Goal: Task Accomplishment & Management: Use online tool/utility

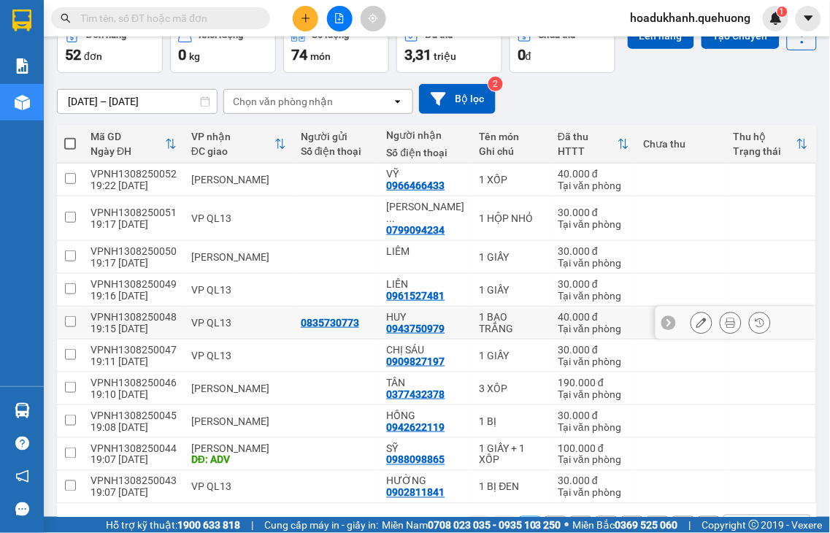
scroll to position [150, 0]
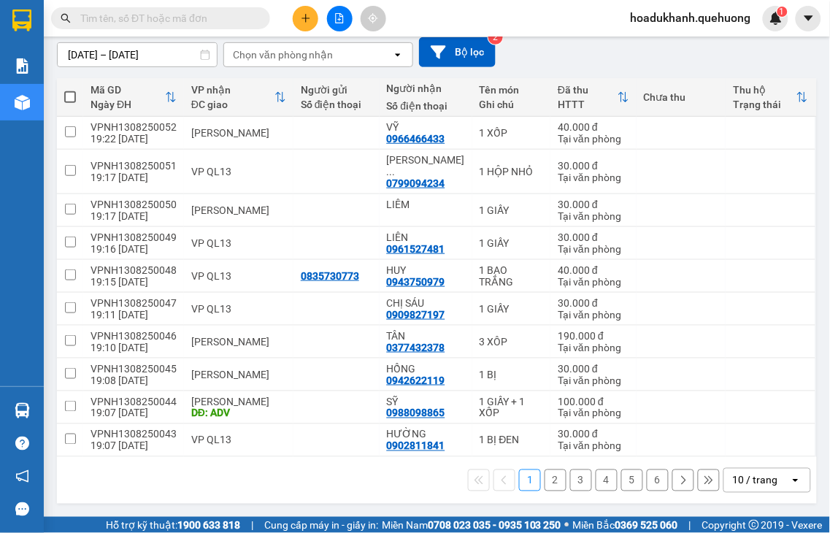
click at [544, 480] on button "2" at bounding box center [555, 480] width 22 height 22
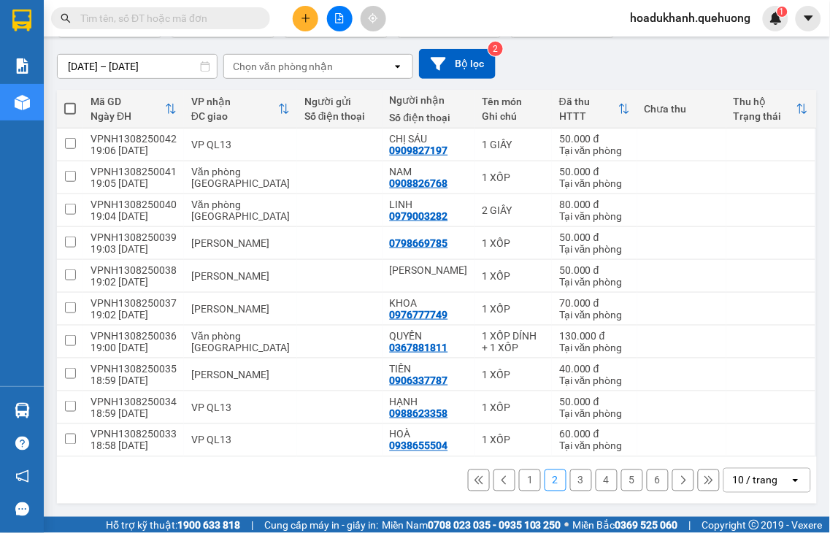
click at [570, 483] on button "3" at bounding box center [581, 480] width 22 height 22
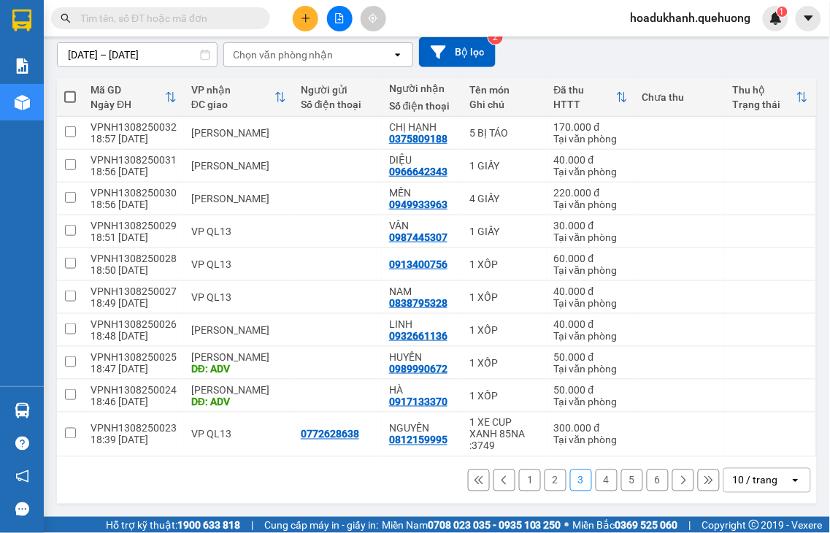
click at [595, 491] on button "4" at bounding box center [606, 480] width 22 height 22
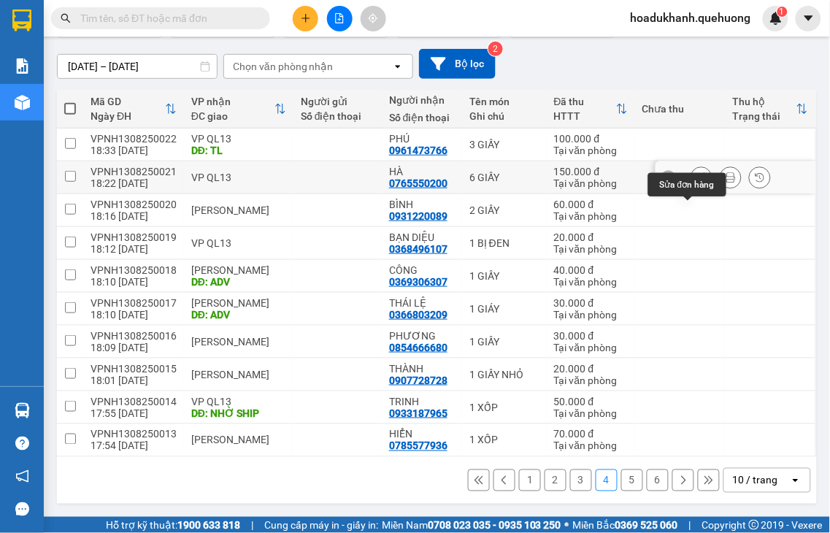
click at [691, 177] on button at bounding box center [701, 178] width 20 height 26
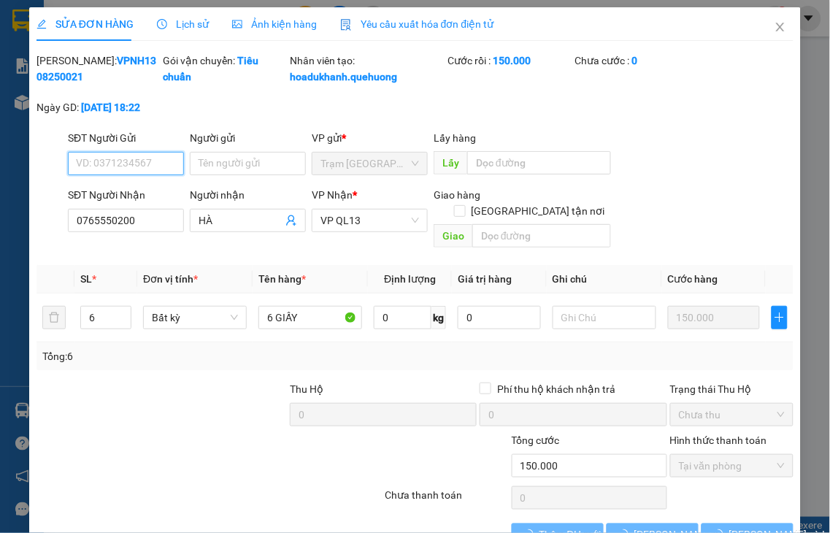
type input "0765550200"
type input "HÀ"
type input "150.000"
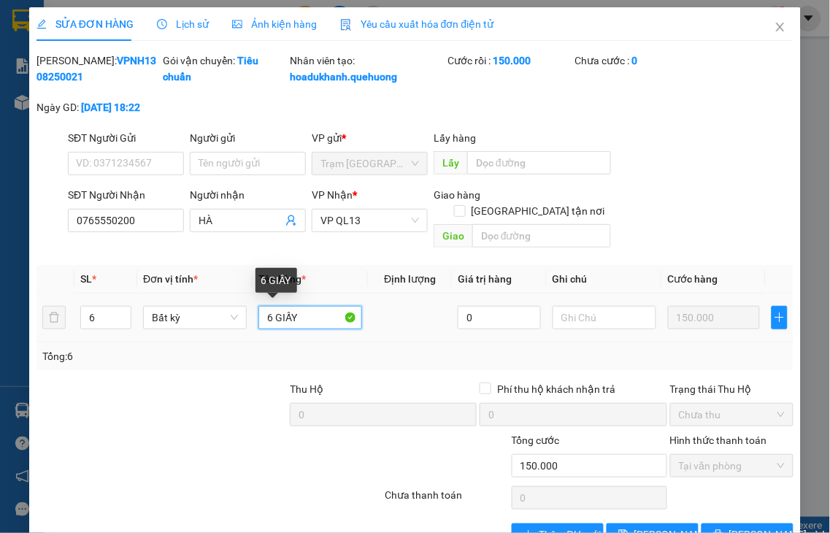
drag, startPoint x: 271, startPoint y: 316, endPoint x: 358, endPoint y: 309, distance: 86.3
click at [358, 309] on td "6 GIẤY" at bounding box center [309, 317] width 115 height 49
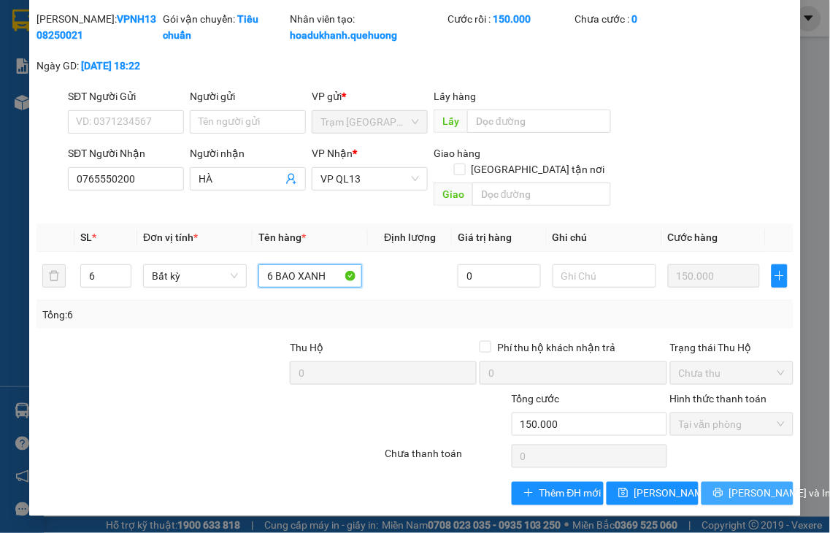
type input "6 BAO XANH"
click at [716, 492] on icon "printer" at bounding box center [718, 492] width 10 height 10
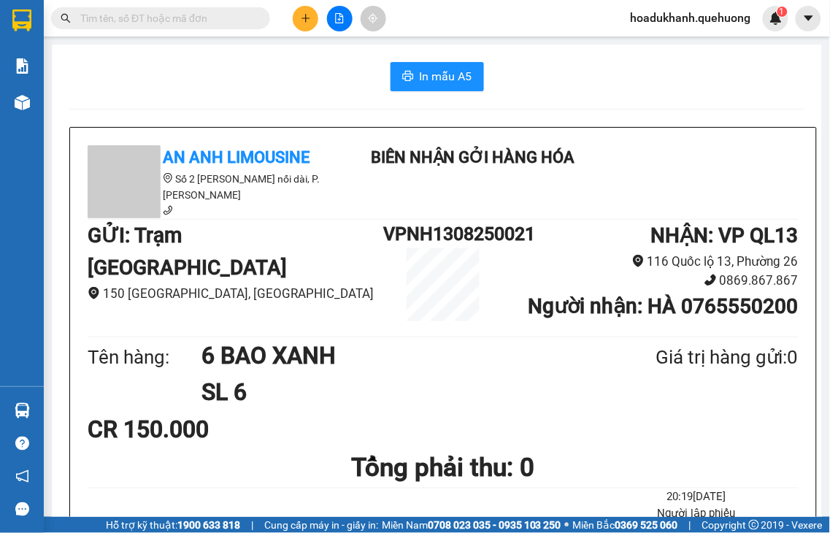
click at [709, 78] on div "In mẫu A5" at bounding box center [436, 76] width 735 height 29
click at [466, 88] on button "In mẫu A5" at bounding box center [436, 76] width 93 height 29
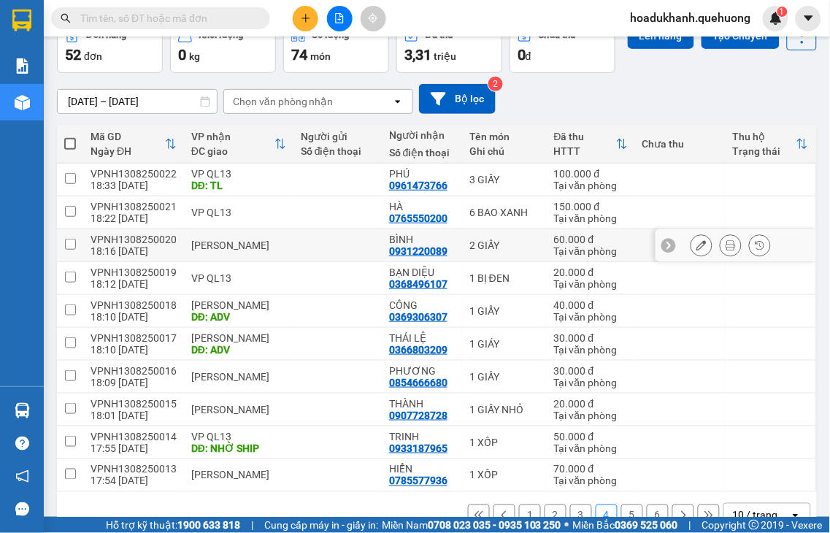
scroll to position [150, 0]
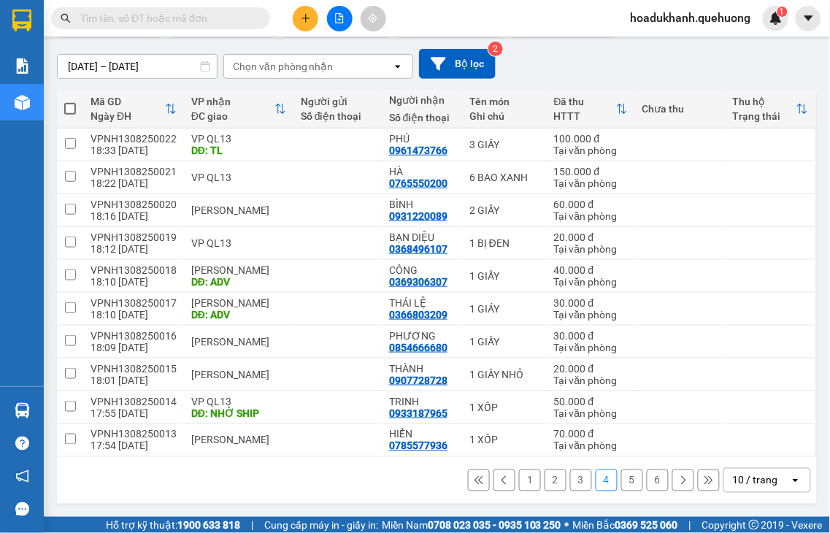
click at [621, 479] on button "5" at bounding box center [632, 480] width 22 height 22
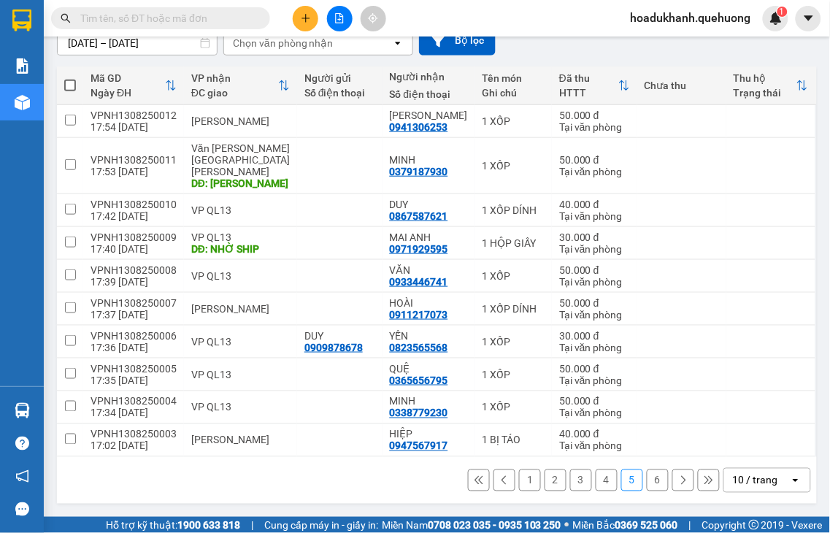
click at [646, 479] on button "6" at bounding box center [657, 480] width 22 height 22
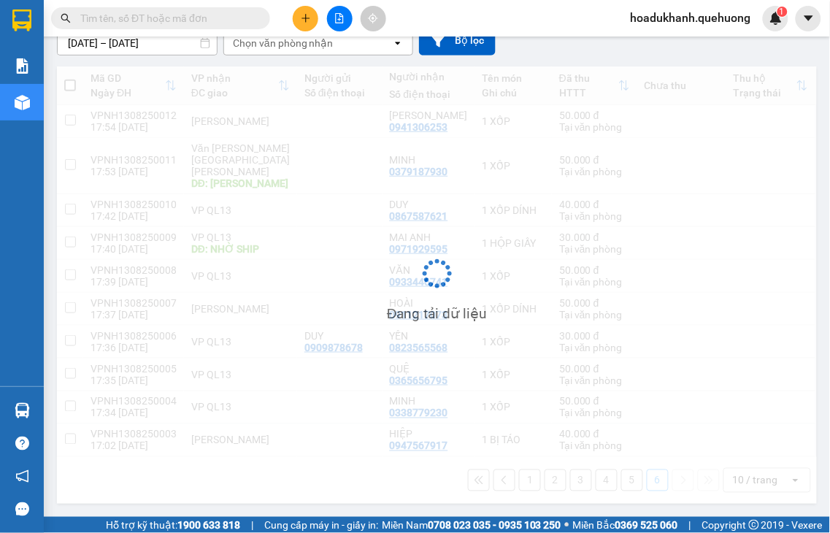
scroll to position [67, 0]
